Goal: Task Accomplishment & Management: Use online tool/utility

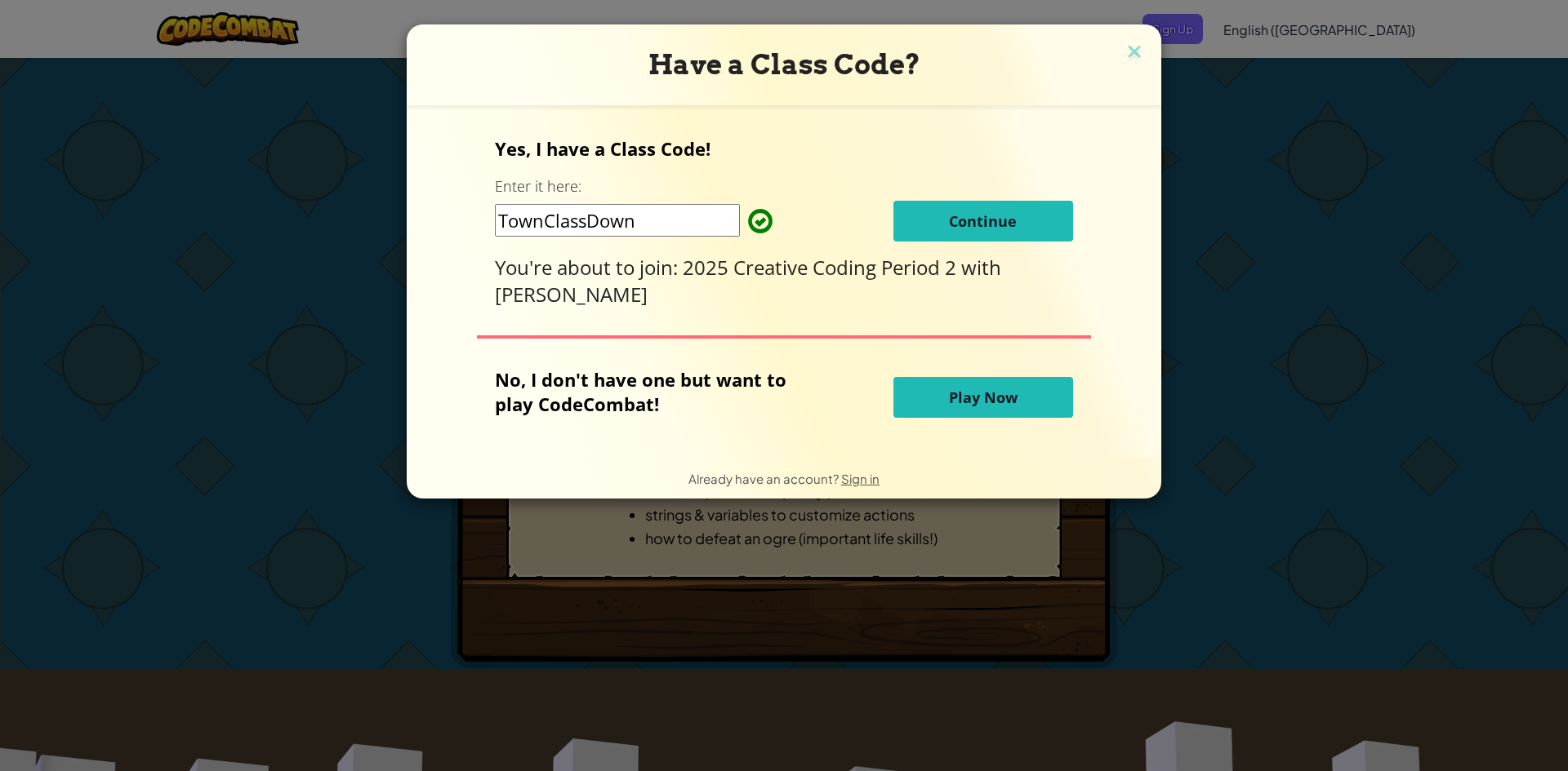
click at [959, 231] on button "Continue" at bounding box center [983, 222] width 180 height 41
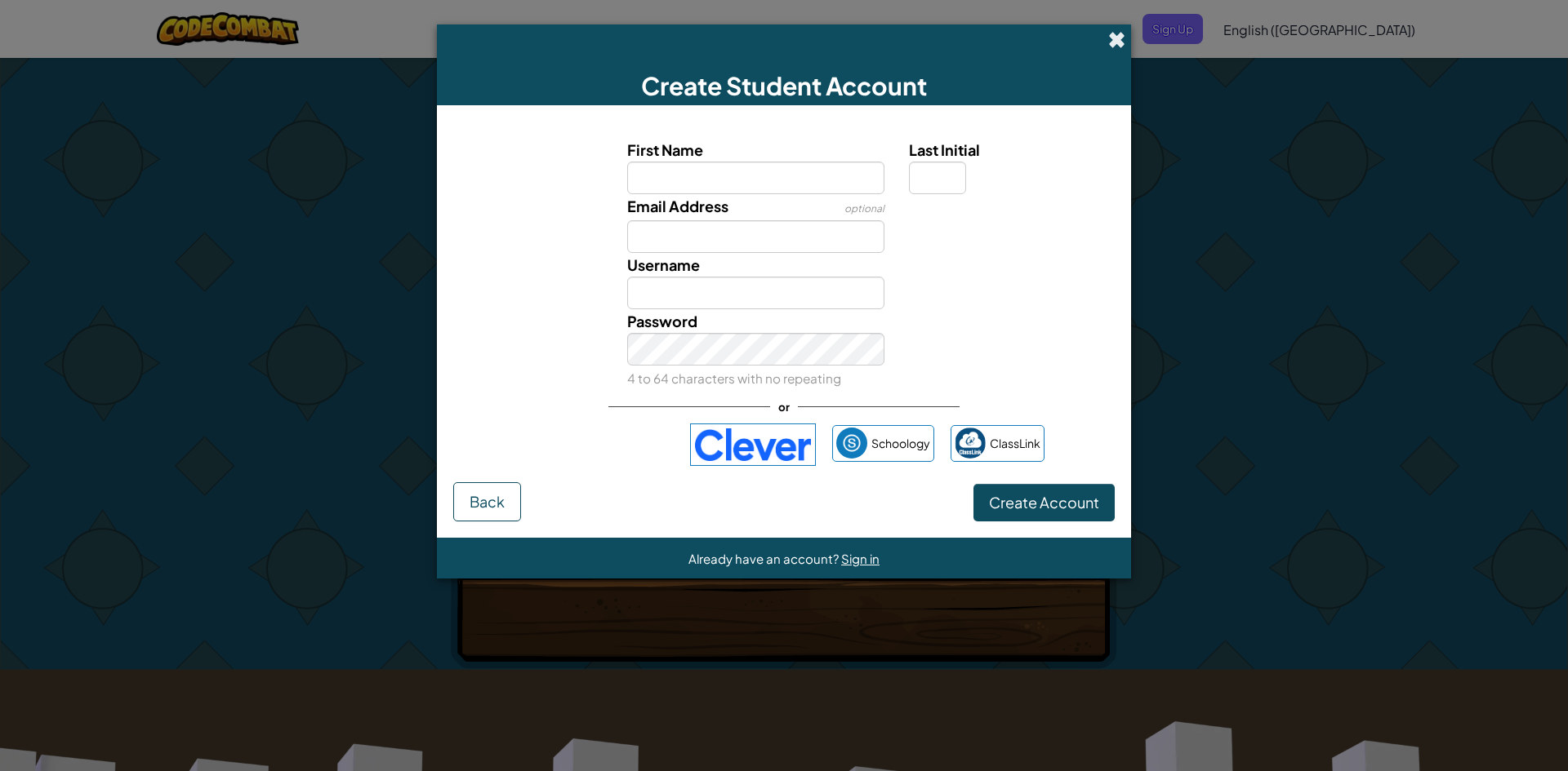
click at [1110, 46] on span at bounding box center [1116, 39] width 17 height 17
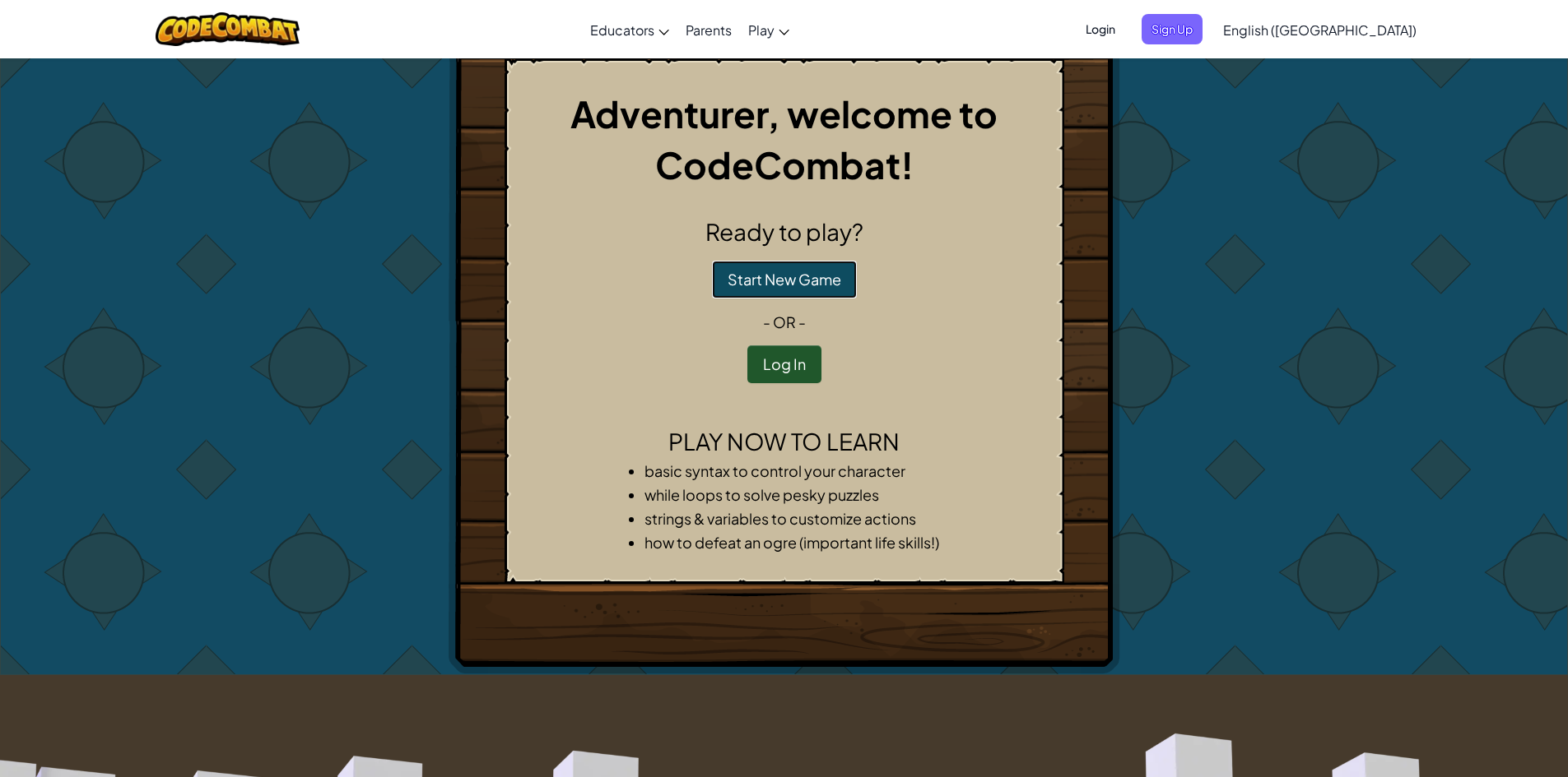
click at [804, 290] on button "Start New Game" at bounding box center [784, 279] width 145 height 38
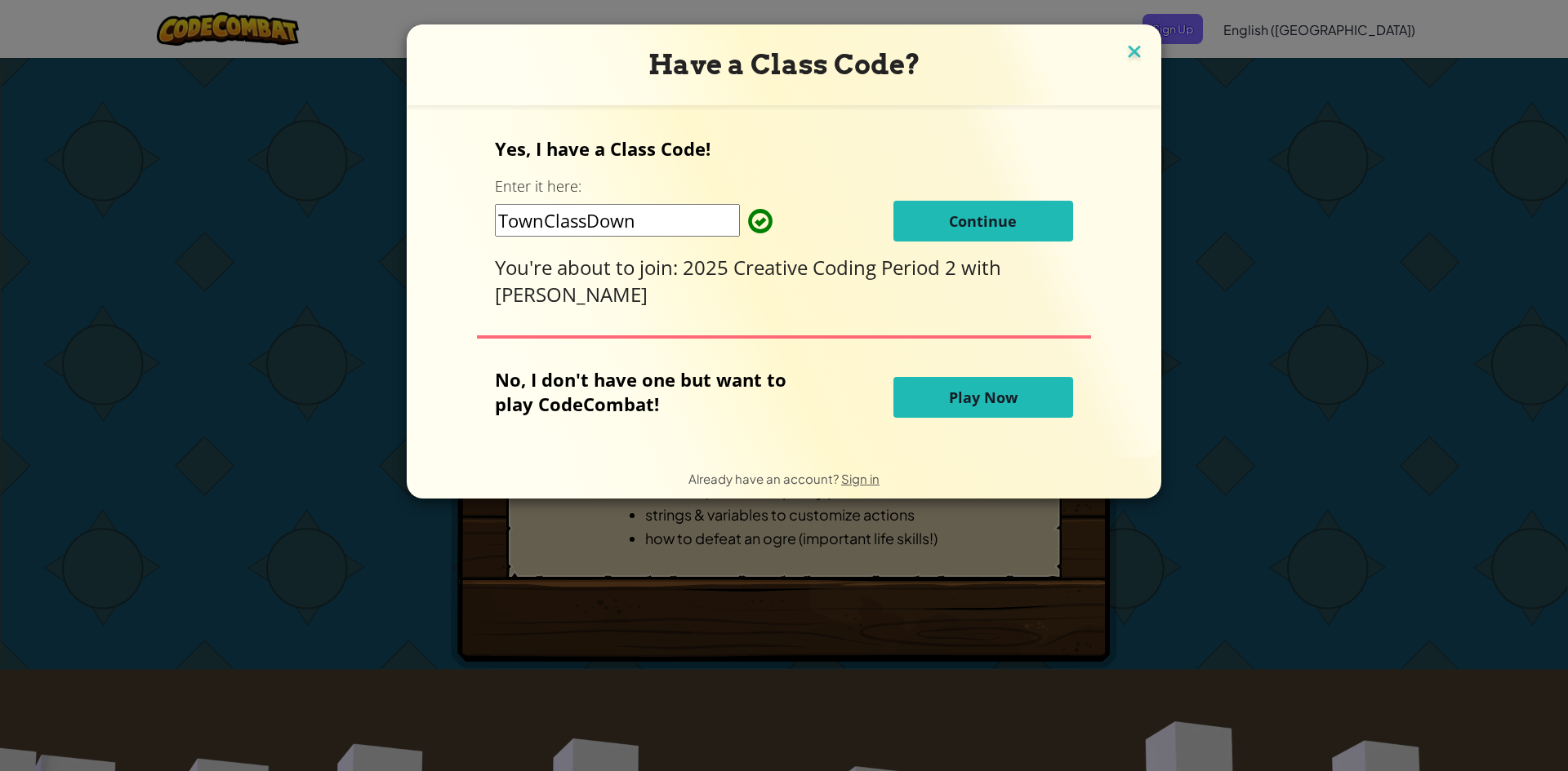
click at [1138, 55] on img at bounding box center [1135, 53] width 21 height 24
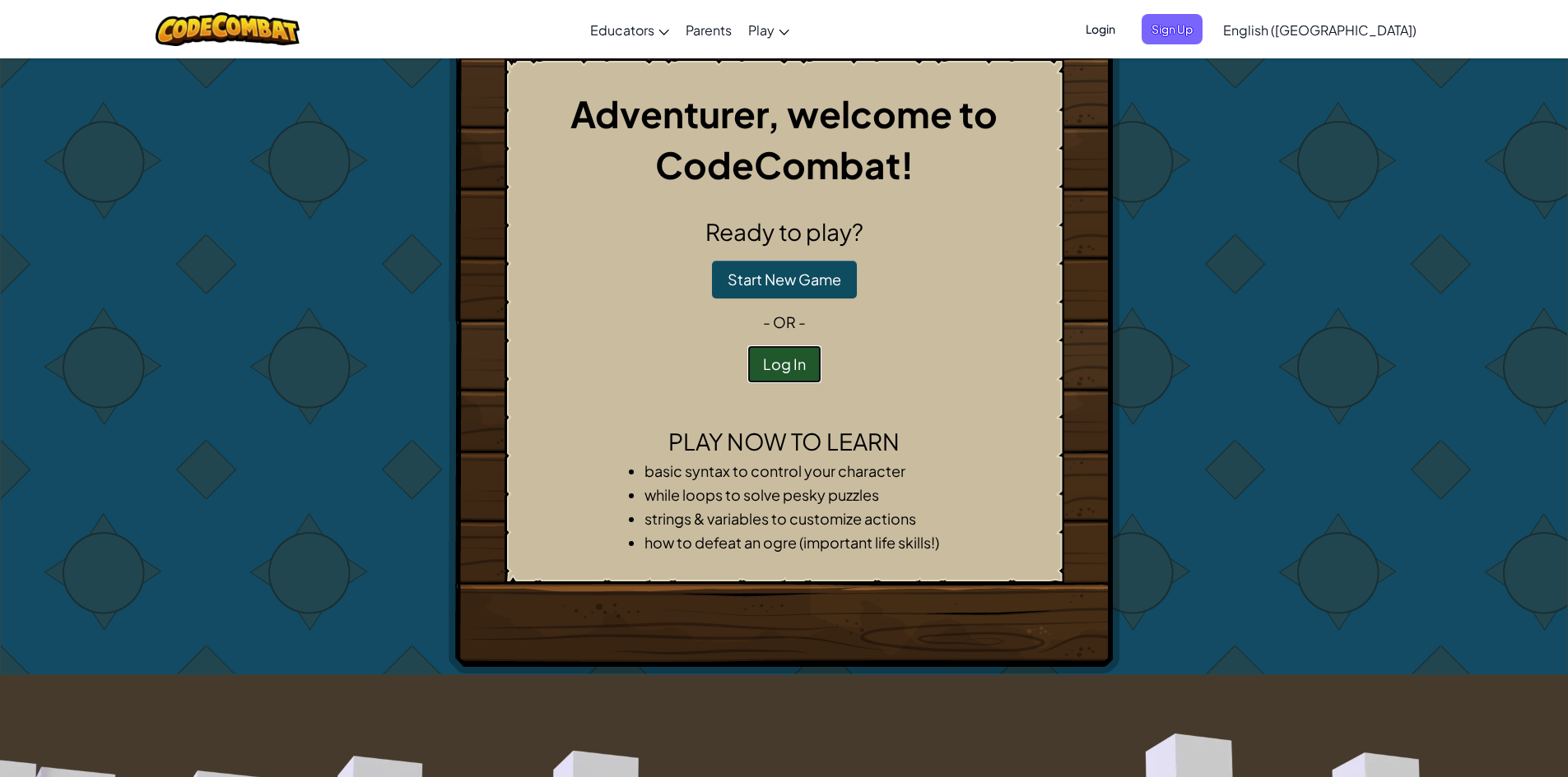
click at [786, 368] on button "Log In" at bounding box center [784, 364] width 74 height 38
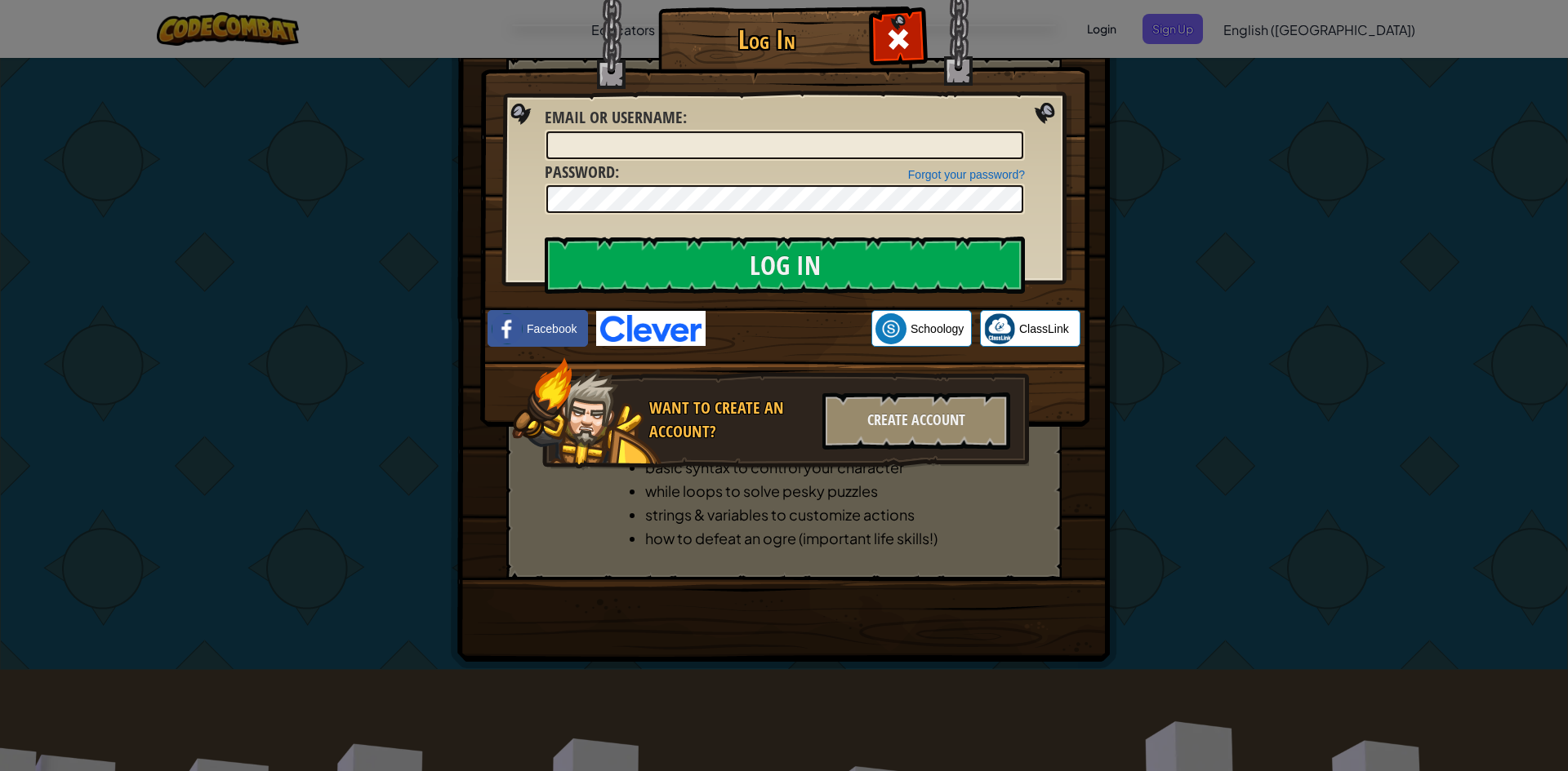
click at [654, 325] on img at bounding box center [651, 328] width 109 height 35
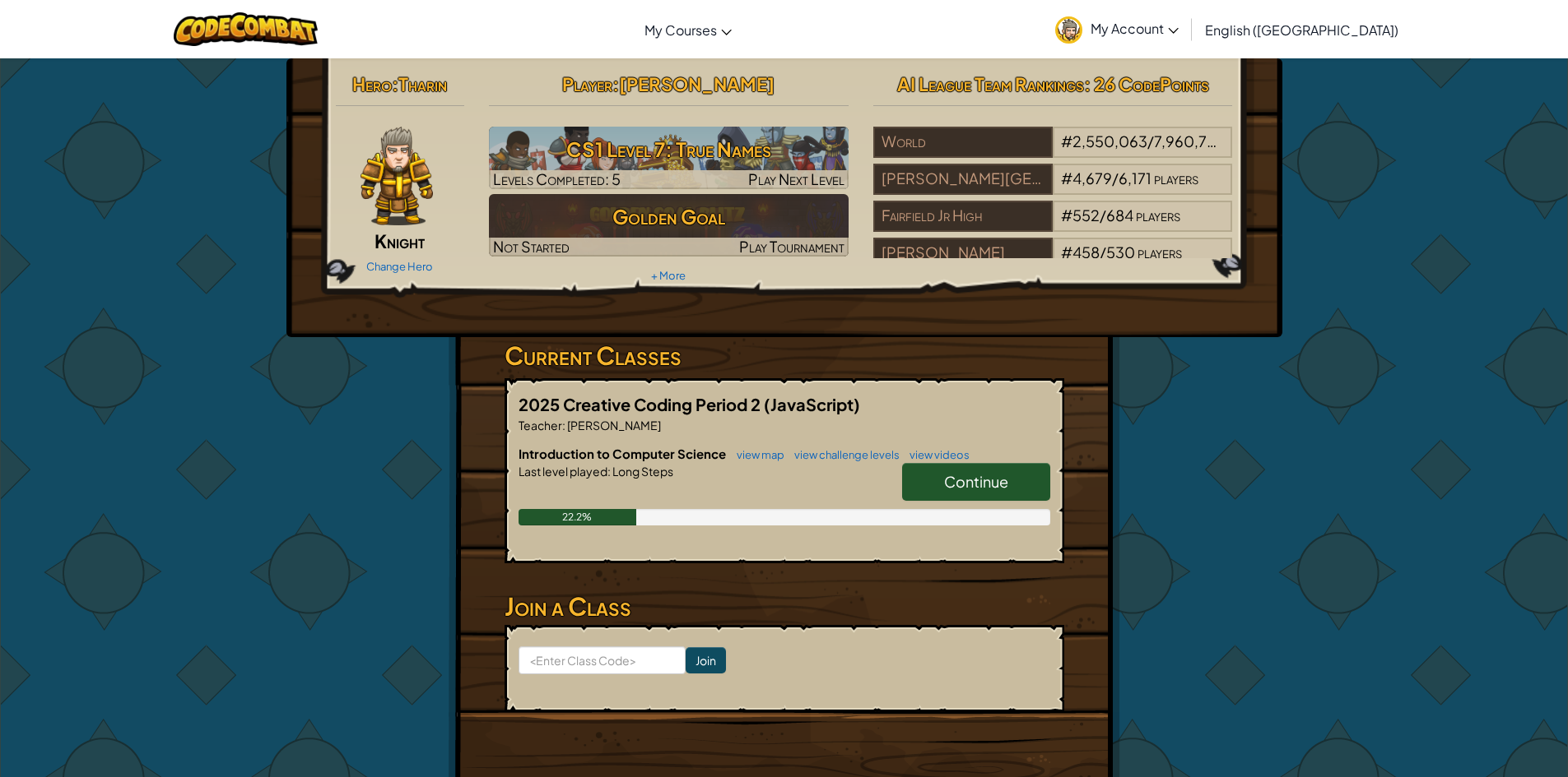
click at [967, 485] on span "Continue" at bounding box center [976, 481] width 64 height 19
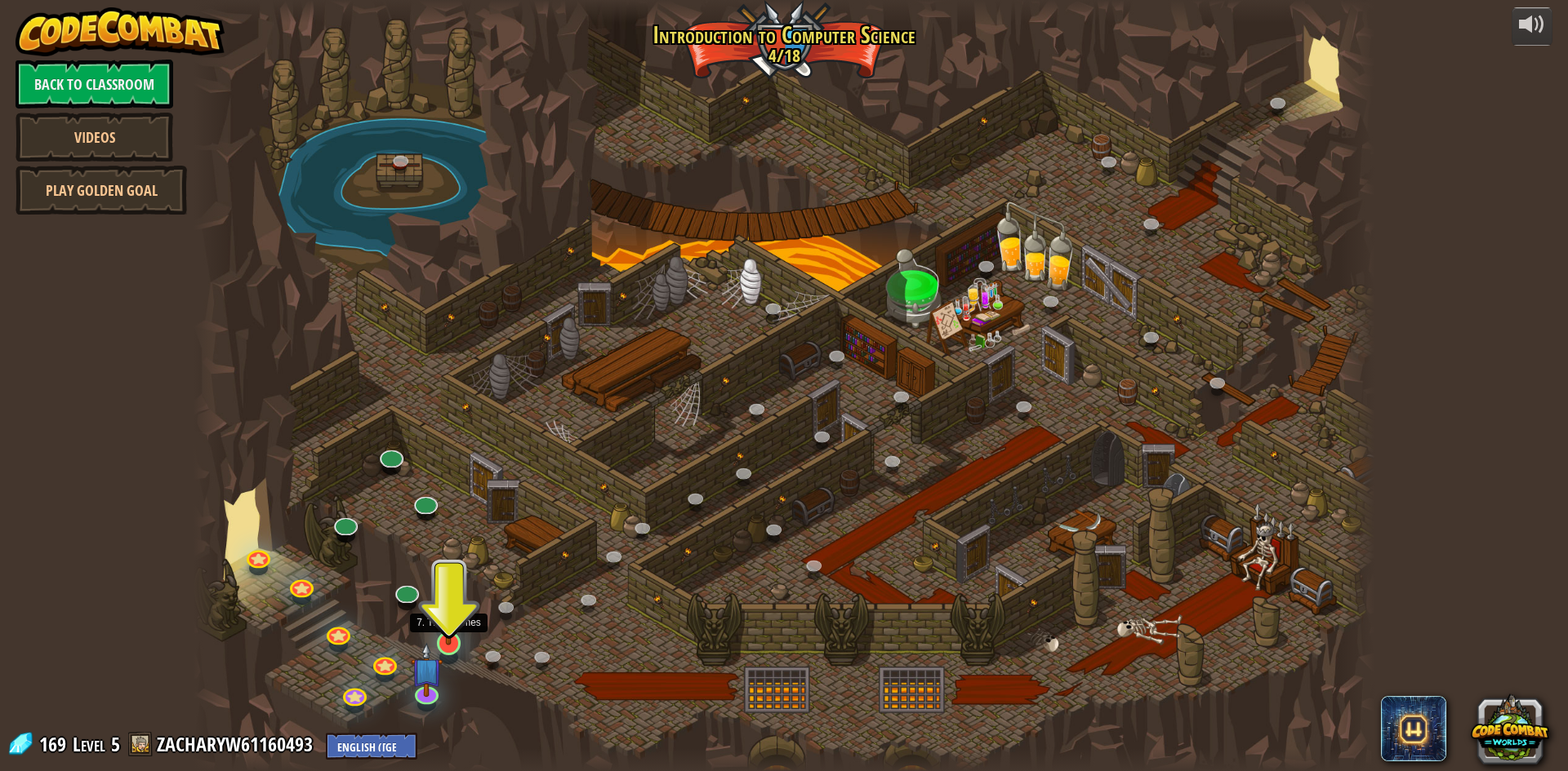
click at [456, 641] on img at bounding box center [449, 609] width 32 height 72
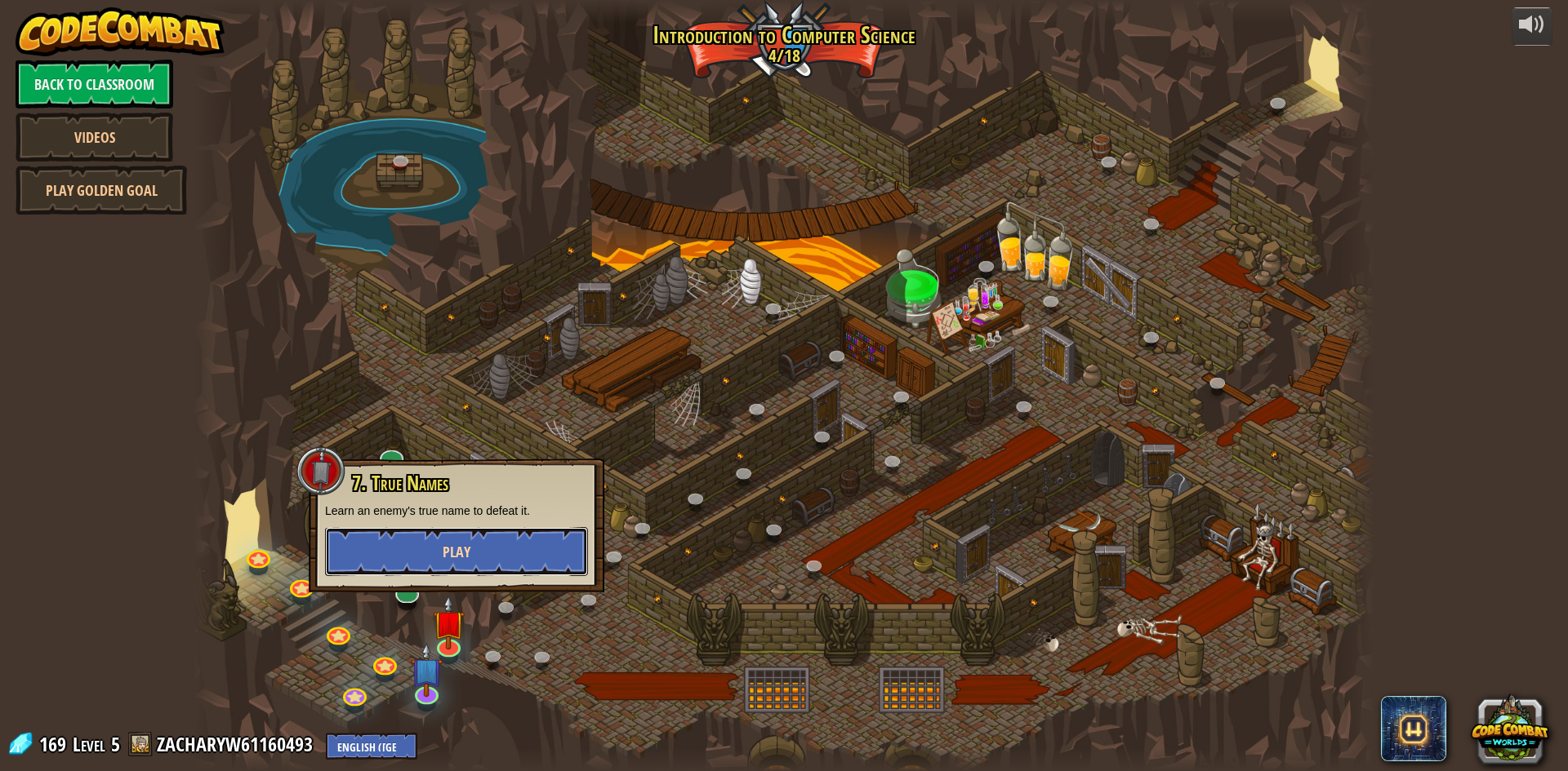
click at [483, 550] on button "Play" at bounding box center [456, 552] width 263 height 49
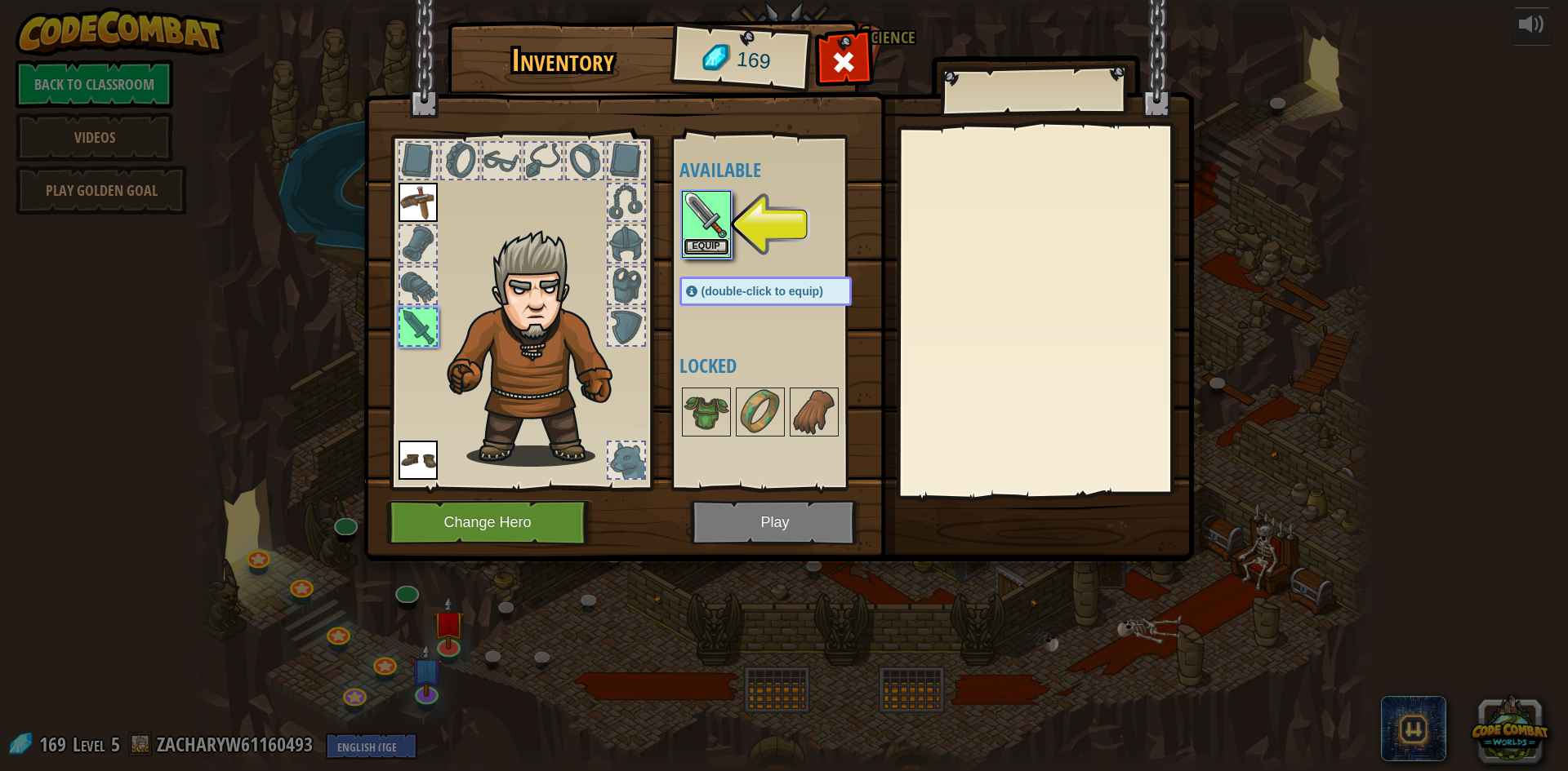
click at [712, 243] on button "Equip" at bounding box center [706, 246] width 46 height 17
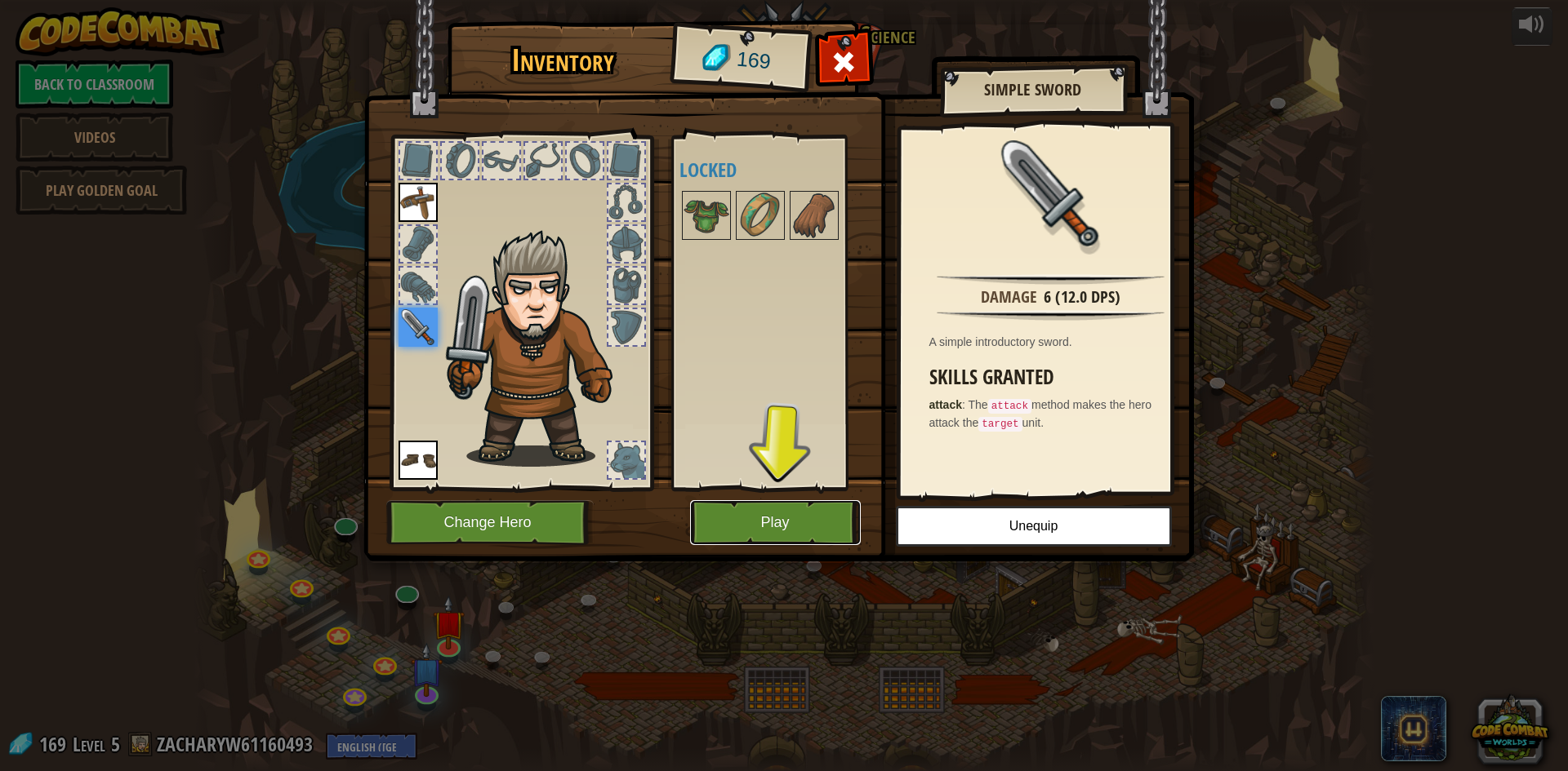
click at [787, 521] on button "Play" at bounding box center [775, 522] width 171 height 45
